Goal: Task Accomplishment & Management: Manage account settings

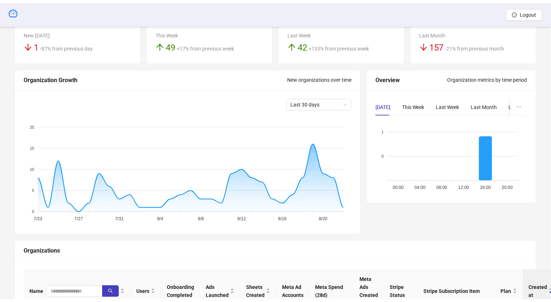
scroll to position [77, 0]
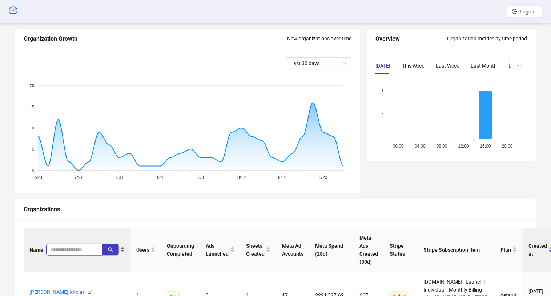
click at [61, 247] on input "search" at bounding box center [72, 250] width 42 height 8
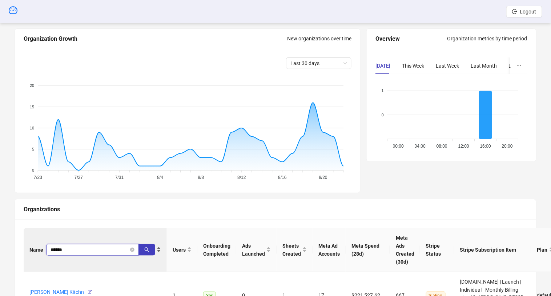
type input "******"
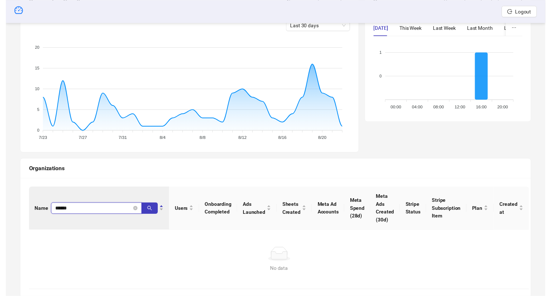
scroll to position [133, 0]
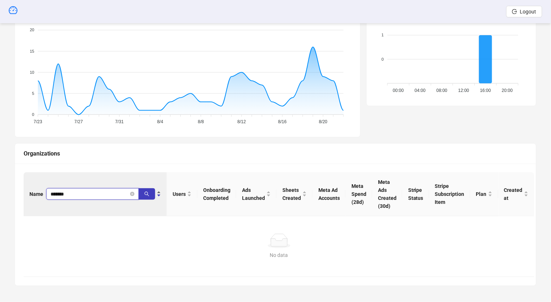
type input "*******"
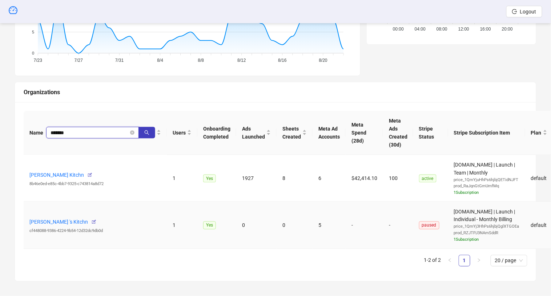
scroll to position [195, 0]
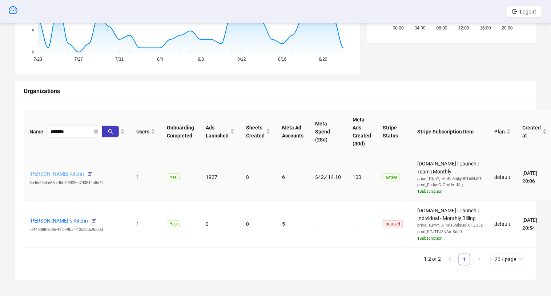
click at [65, 173] on link "Brandon Hug's Kitchn" at bounding box center [56, 174] width 55 height 6
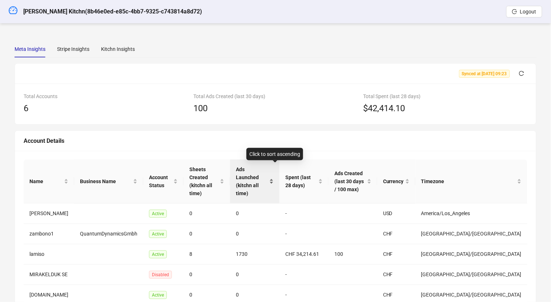
click at [262, 177] on span "Ads Launched (kitchn all time)" at bounding box center [252, 181] width 32 height 32
click at [264, 174] on span "Ads Launched (kitchn all time)" at bounding box center [252, 181] width 32 height 32
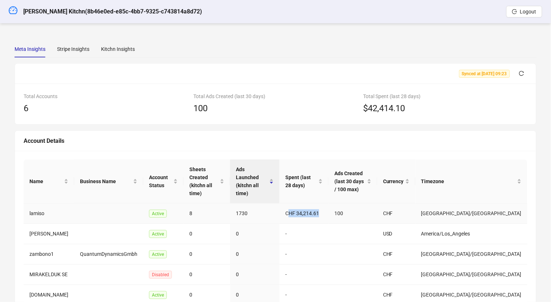
drag, startPoint x: 343, startPoint y: 195, endPoint x: 349, endPoint y: 195, distance: 5.8
click at [329, 204] on td "CHF 34,214.61" at bounding box center [303, 214] width 49 height 20
click at [115, 43] on div "Kitchn Insights" at bounding box center [118, 49] width 34 height 17
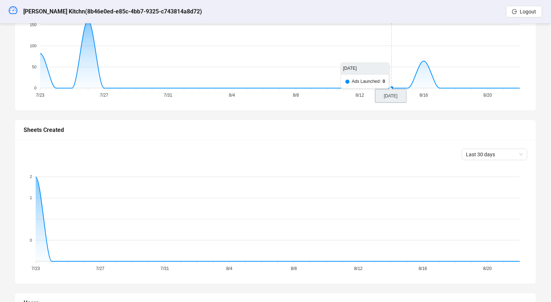
scroll to position [225, 0]
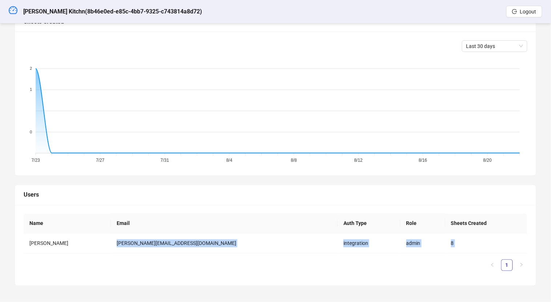
drag, startPoint x: 228, startPoint y: 238, endPoint x: 172, endPoint y: 270, distance: 64.5
click at [172, 270] on div "Name Email Auth Type Role Sheets Created Brandon Hug brandon@lamiso.ch integrat…" at bounding box center [276, 245] width 504 height 63
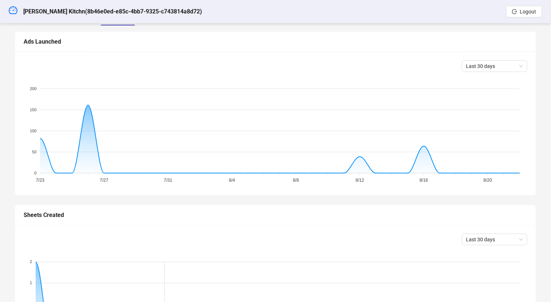
scroll to position [0, 0]
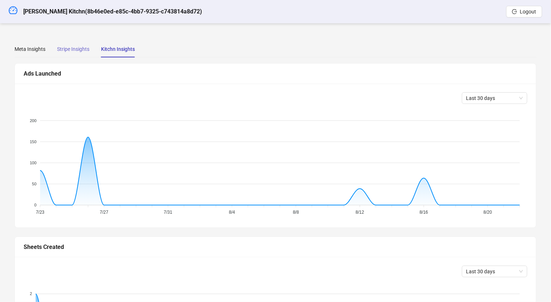
click at [77, 57] on div "Stripe Insights" at bounding box center [73, 49] width 32 height 17
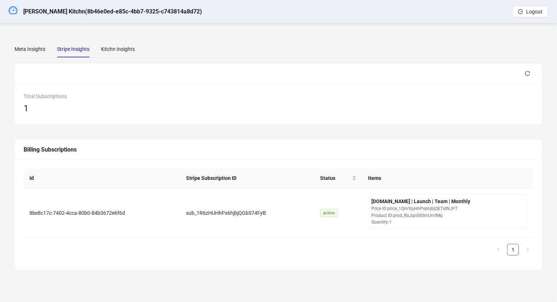
click at [12, 45] on div "Meta Insights Stripe Insights Kitchn Insights Synced at 2025-08-22 09:23 Total …" at bounding box center [279, 155] width 546 height 247
click at [28, 47] on div "Meta Insights" at bounding box center [30, 49] width 31 height 8
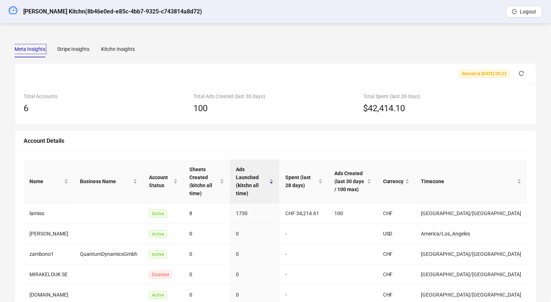
click at [137, 43] on div "Tab 1 of 3 Meta Insights Stripe Insights Kitchn Insights" at bounding box center [276, 49] width 522 height 17
click at [129, 48] on div "Kitchn Insights" at bounding box center [118, 49] width 34 height 8
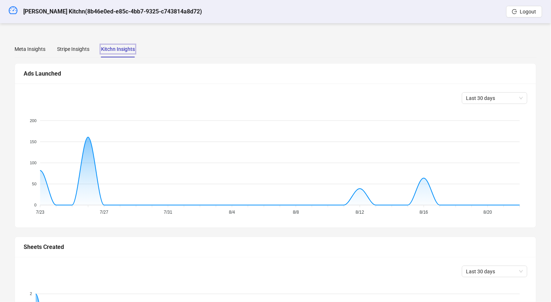
click at [77, 39] on div "Meta Insights Stripe Insights Tab 3 of 3 Kitchn Insights Synced at 2025-08-22 0…" at bounding box center [275, 276] width 539 height 488
click at [60, 50] on div "Stripe Insights" at bounding box center [73, 49] width 32 height 8
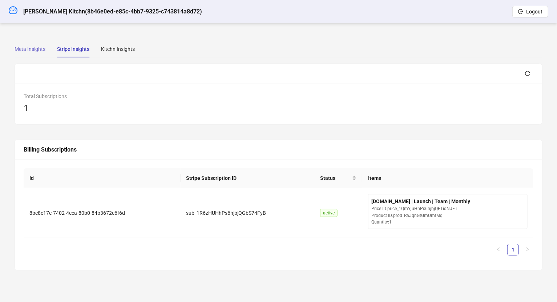
click at [37, 53] on div "Meta Insights" at bounding box center [30, 49] width 31 height 17
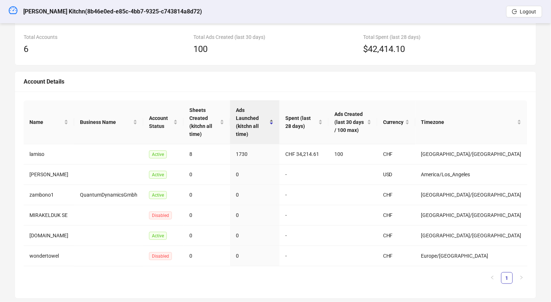
scroll to position [61, 0]
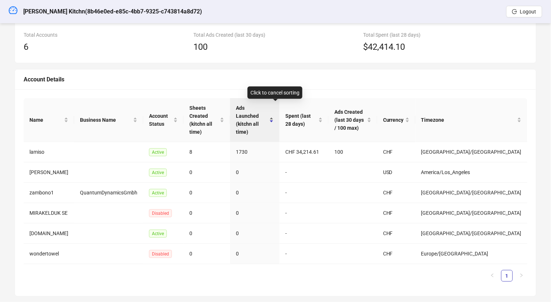
click at [262, 104] on div "Ads Launched (kitchn all time)" at bounding box center [255, 120] width 38 height 32
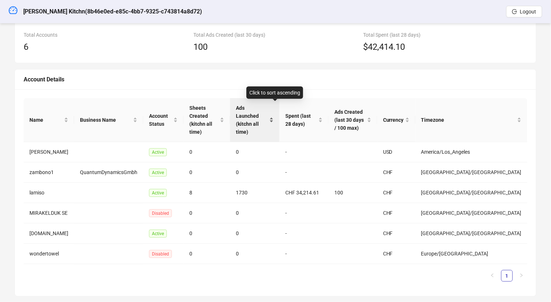
click at [265, 107] on span "Ads Launched (kitchn all time)" at bounding box center [252, 120] width 32 height 32
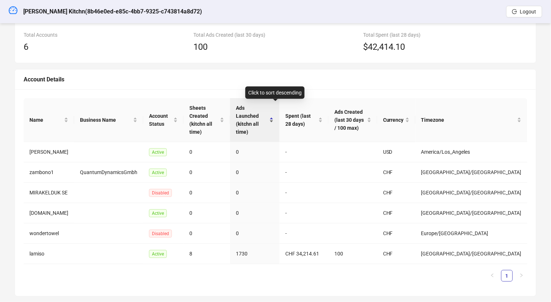
click at [268, 114] on span "Ads Launched (kitchn all time)" at bounding box center [252, 120] width 32 height 32
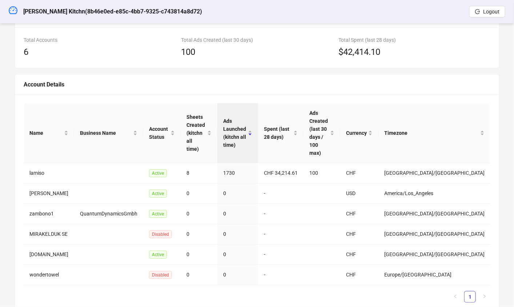
scroll to position [0, 0]
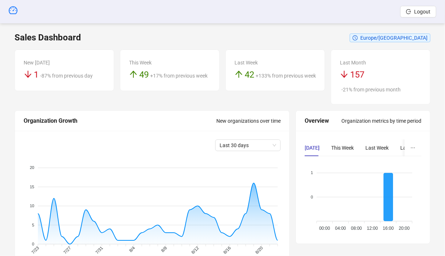
scroll to position [248, 0]
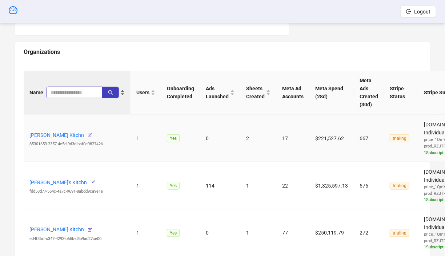
click at [65, 87] on span at bounding box center [74, 93] width 56 height 12
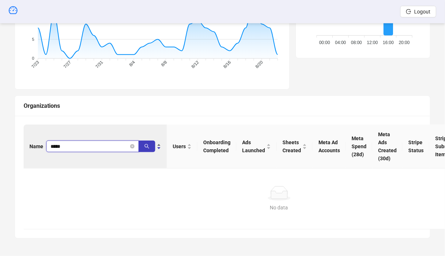
scroll to position [193, 0]
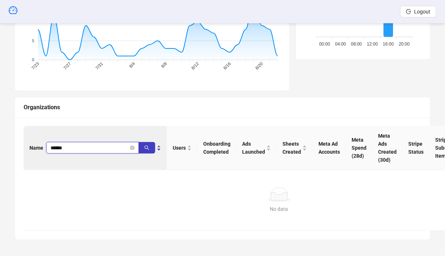
type input "******"
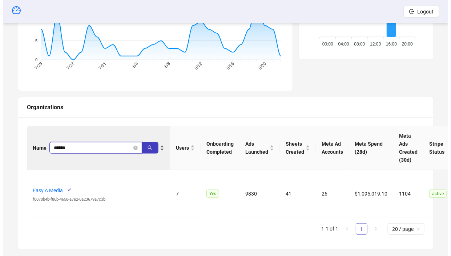
scroll to position [202, 0]
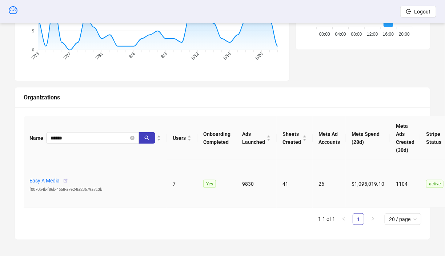
click at [68, 178] on icon "button" at bounding box center [65, 180] width 5 height 5
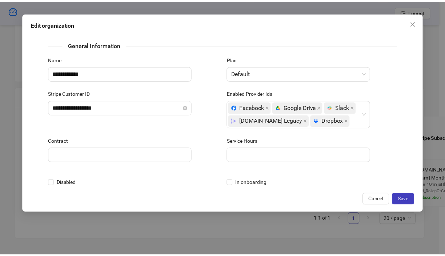
scroll to position [258, 0]
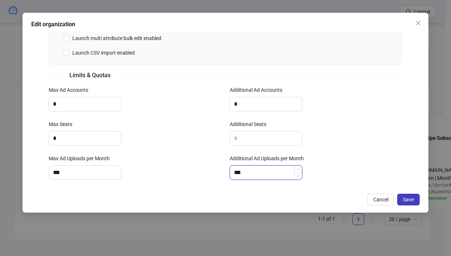
click at [250, 176] on input "***" at bounding box center [266, 172] width 72 height 14
type input "***"
click at [414, 202] on span "Save" at bounding box center [408, 199] width 11 height 6
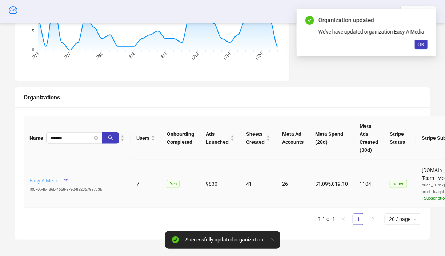
click at [45, 178] on link "Easy A Media" at bounding box center [44, 180] width 30 height 6
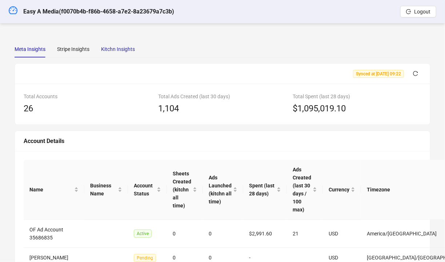
click at [110, 51] on div "Kitchn Insights" at bounding box center [118, 49] width 34 height 8
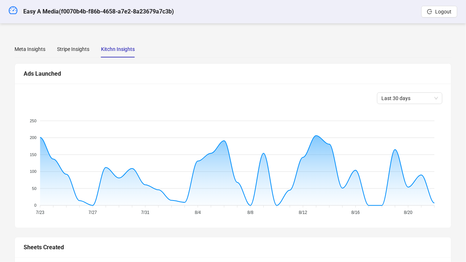
click at [47, 57] on div "Meta Insights Stripe Insights Kitchn Insights" at bounding box center [75, 49] width 120 height 17
click at [18, 46] on div "Meta Insights" at bounding box center [30, 49] width 31 height 8
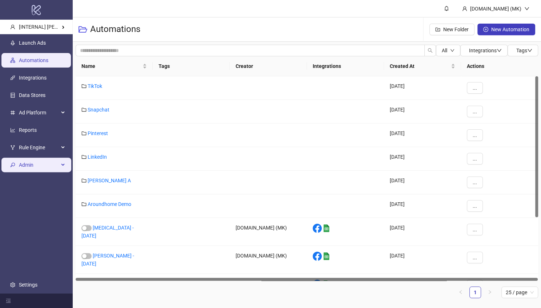
click at [38, 162] on span "Admin" at bounding box center [39, 165] width 40 height 15
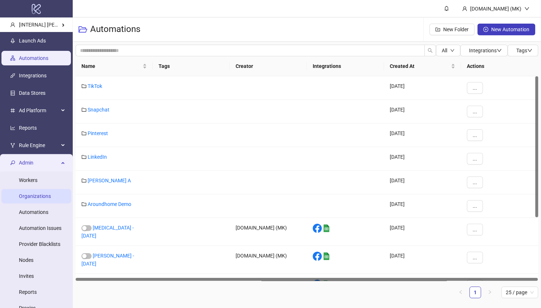
click at [45, 198] on link "Organizations" at bounding box center [35, 196] width 32 height 6
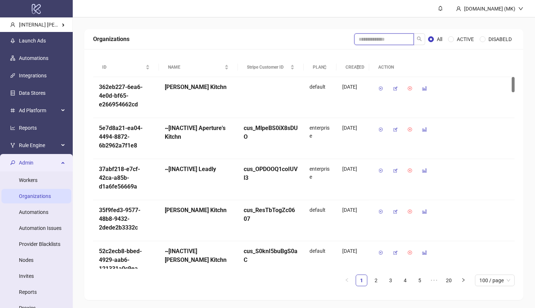
click at [381, 38] on input "search" at bounding box center [384, 39] width 60 height 12
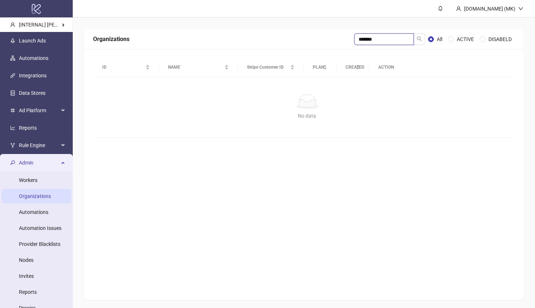
type input "*******"
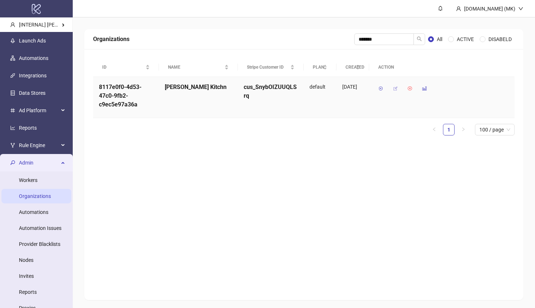
click at [393, 89] on icon "button" at bounding box center [395, 88] width 5 height 5
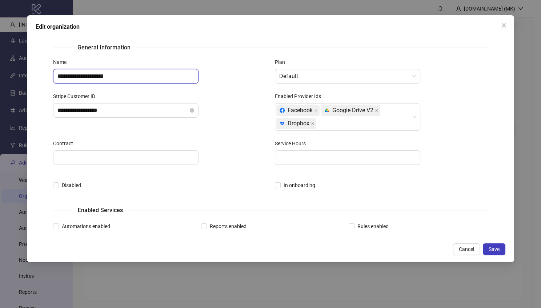
click at [132, 81] on input "**********" at bounding box center [125, 76] width 145 height 15
click at [116, 75] on input "**********" at bounding box center [125, 76] width 145 height 15
click at [138, 76] on input "**********" at bounding box center [125, 76] width 145 height 15
click at [131, 76] on input "**********" at bounding box center [125, 76] width 145 height 15
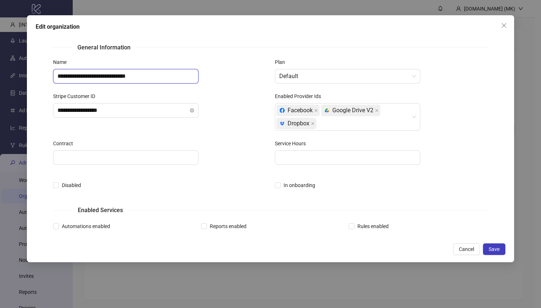
type input "**********"
click at [103, 118] on div "**********" at bounding box center [160, 115] width 222 height 47
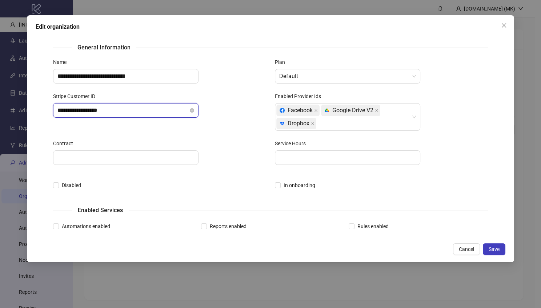
click at [122, 113] on input "**********" at bounding box center [122, 110] width 131 height 9
paste input "text"
type input "**********"
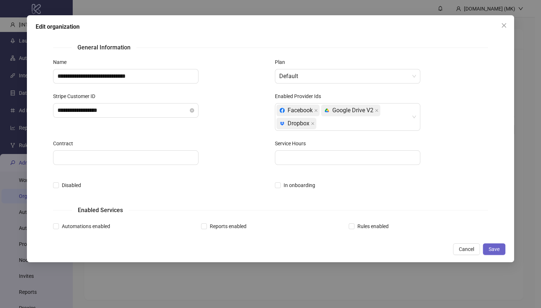
click at [495, 250] on span "Save" at bounding box center [493, 249] width 11 height 6
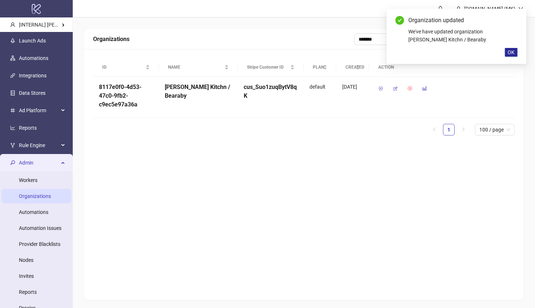
click at [508, 53] on span "OK" at bounding box center [510, 52] width 7 height 6
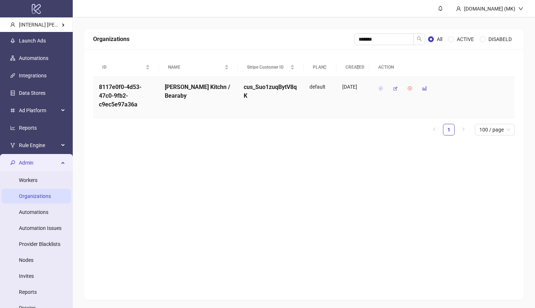
click at [383, 90] on button "button" at bounding box center [381, 89] width 12 height 12
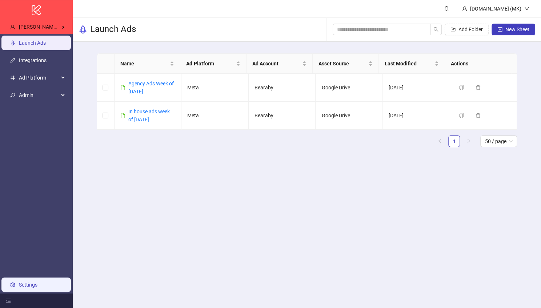
click at [27, 286] on link "Settings" at bounding box center [28, 285] width 19 height 6
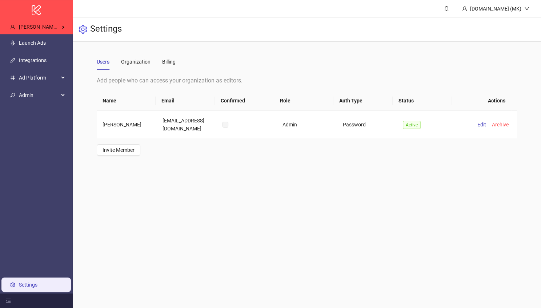
click at [160, 64] on div "Users Organization Billing" at bounding box center [136, 61] width 79 height 17
click at [165, 63] on div "Billing" at bounding box center [168, 62] width 13 height 8
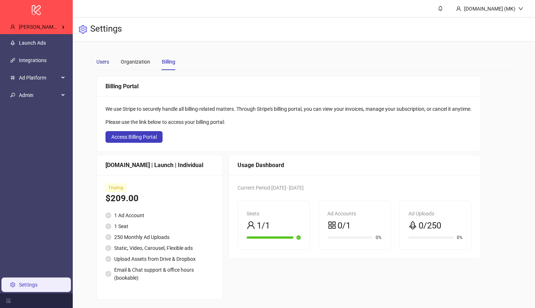
click at [106, 58] on div "Users" at bounding box center [102, 62] width 13 height 8
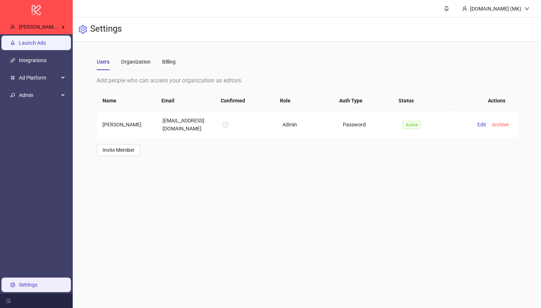
click at [45, 45] on link "Launch Ads" at bounding box center [32, 43] width 27 height 6
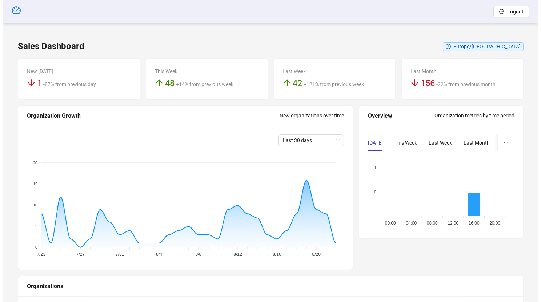
scroll to position [121, 0]
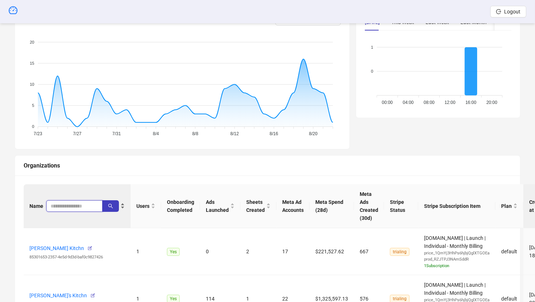
click at [73, 209] on input "search" at bounding box center [72, 206] width 42 height 8
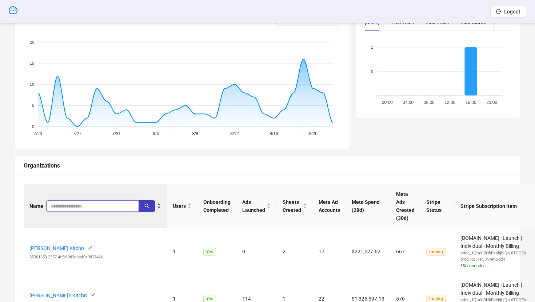
type input "*"
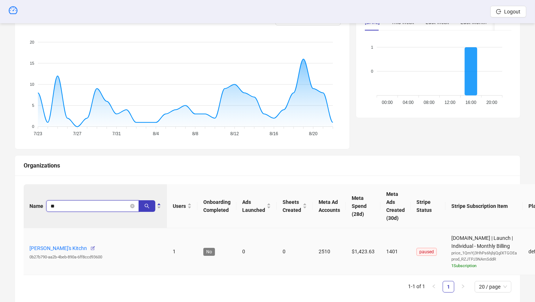
type input "*"
type input "*****"
click at [64, 246] on icon "button" at bounding box center [63, 248] width 5 height 5
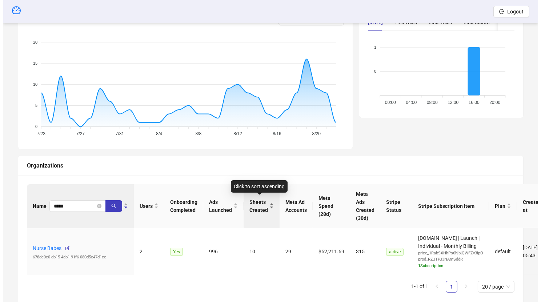
scroll to position [142, 0]
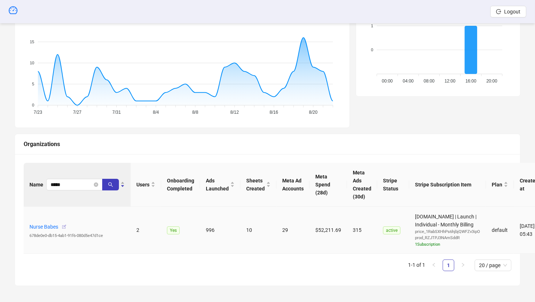
click at [66, 225] on icon "button" at bounding box center [63, 226] width 5 height 5
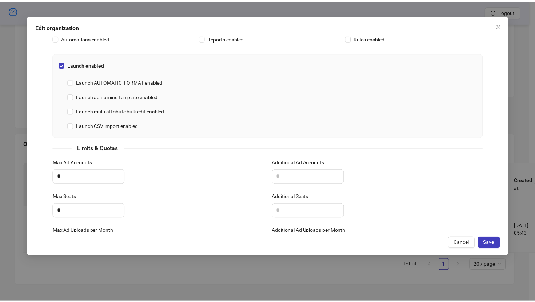
scroll to position [217, 0]
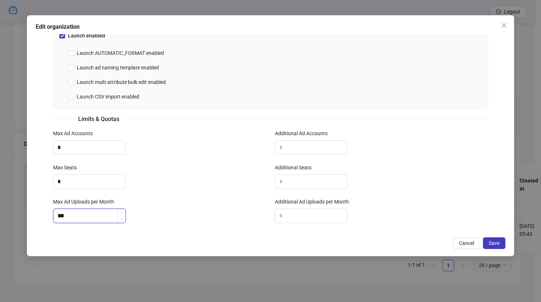
click at [81, 212] on input "***" at bounding box center [89, 216] width 72 height 14
type input "***"
click at [79, 147] on input "*" at bounding box center [89, 148] width 72 height 14
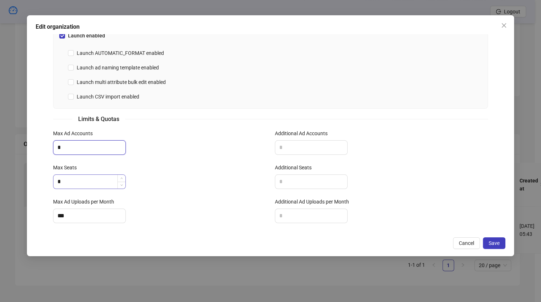
type input "*"
click at [74, 178] on input "*" at bounding box center [89, 182] width 72 height 14
type input "*"
click at [500, 249] on button "Save" at bounding box center [494, 243] width 23 height 12
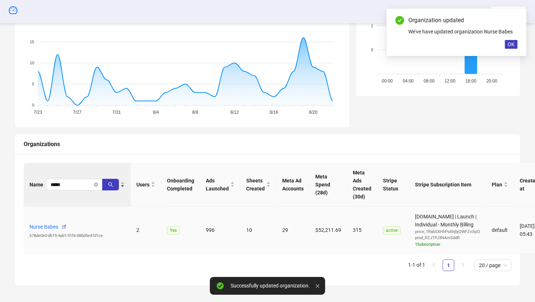
scroll to position [142, 10]
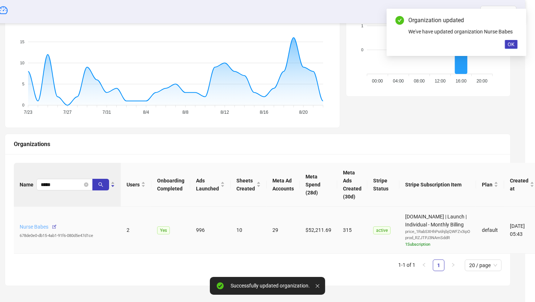
click at [33, 226] on link "Nurse Babes" at bounding box center [34, 227] width 29 height 6
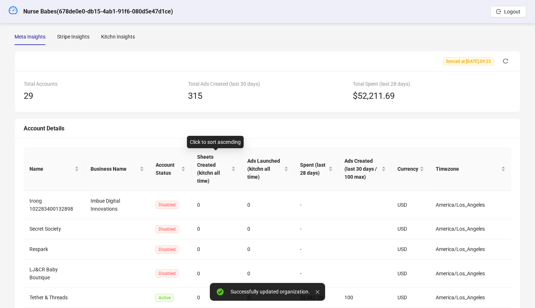
scroll to position [8, 0]
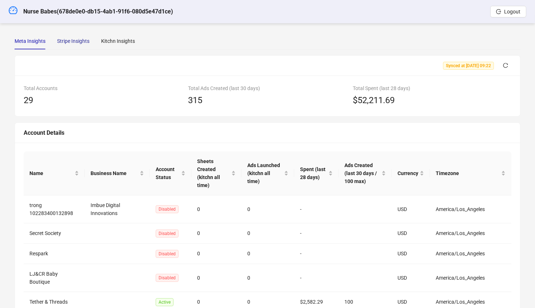
click at [76, 38] on div "Stripe Insights" at bounding box center [73, 41] width 32 height 8
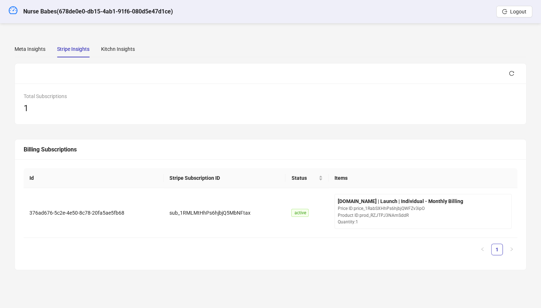
click at [111, 38] on div "Meta Insights Stripe Insights Kitchn Insights Synced at 2025-08-22 09:22 Total …" at bounding box center [270, 155] width 529 height 247
click at [118, 48] on div "Kitchn Insights" at bounding box center [118, 49] width 34 height 8
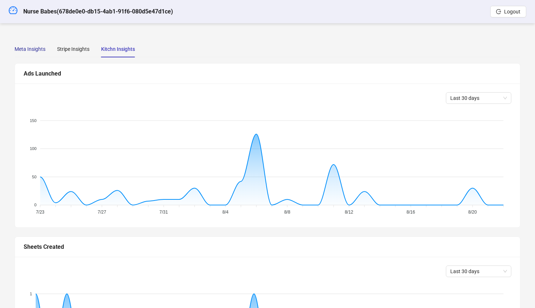
click at [44, 52] on div "Meta Insights" at bounding box center [30, 49] width 31 height 8
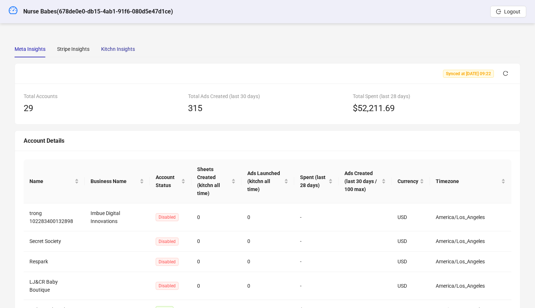
click at [114, 52] on div "Kitchn Insights" at bounding box center [118, 49] width 34 height 8
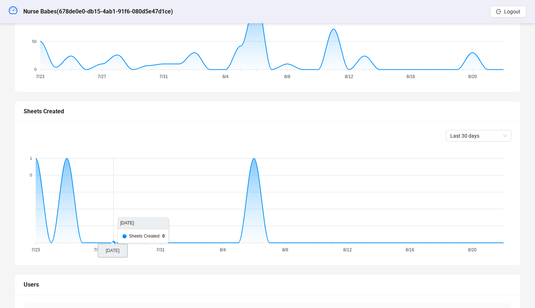
scroll to position [1, 0]
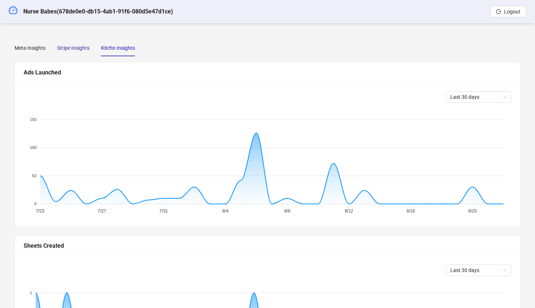
click at [73, 44] on div "Stripe Insights" at bounding box center [73, 48] width 32 height 8
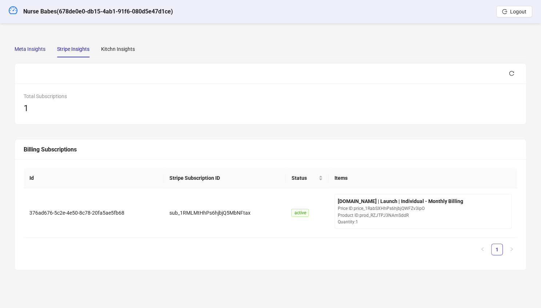
click at [22, 47] on div "Meta Insights" at bounding box center [30, 49] width 31 height 8
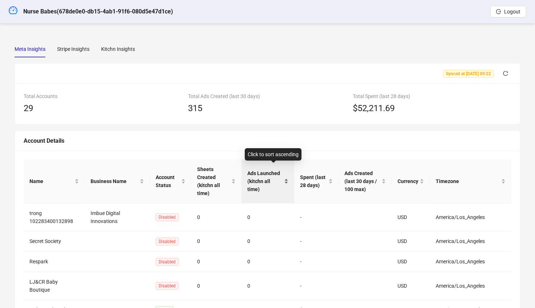
click at [270, 173] on span "Ads Launched (kitchn all time)" at bounding box center [264, 181] width 35 height 24
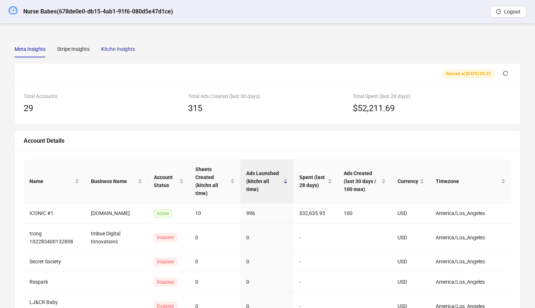
click at [114, 49] on div "Kitchn Insights" at bounding box center [118, 49] width 34 height 8
